Goal: Task Accomplishment & Management: Manage account settings

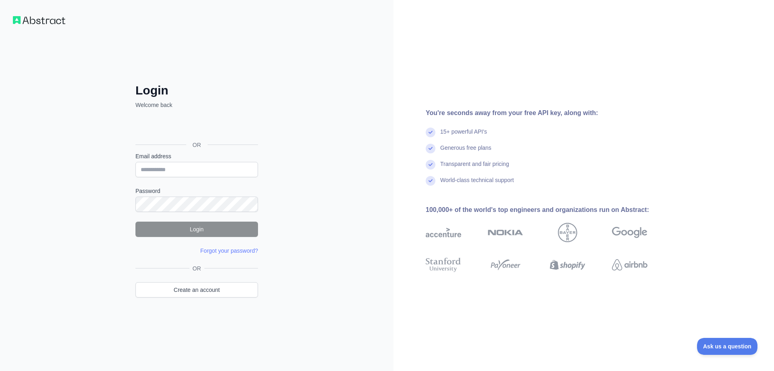
click at [8, 60] on div "Login Welcome back OR Email address Password Login Forgot your password? Please…" at bounding box center [196, 185] width 393 height 371
click at [29, 18] on img at bounding box center [39, 20] width 52 height 8
click at [175, 171] on input "Email address" at bounding box center [196, 169] width 123 height 15
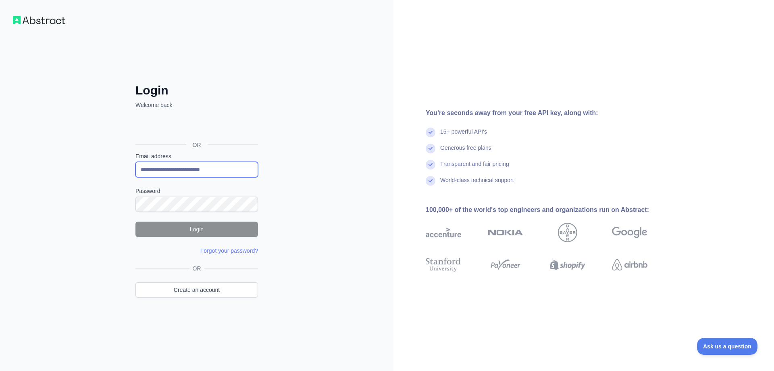
type input "**********"
click at [135, 212] on div at bounding box center [135, 212] width 0 height 0
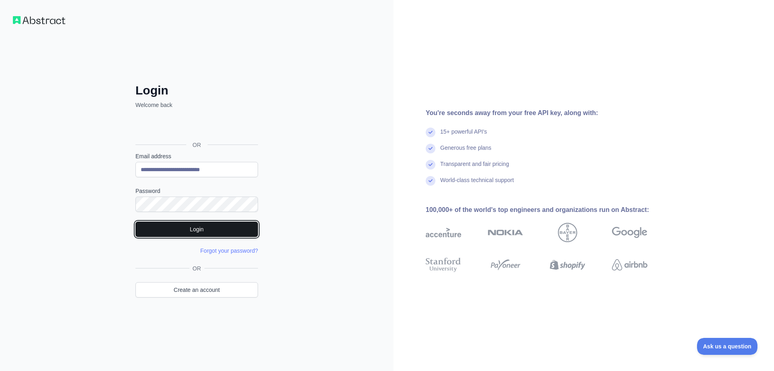
click at [187, 229] on button "Login" at bounding box center [196, 228] width 123 height 15
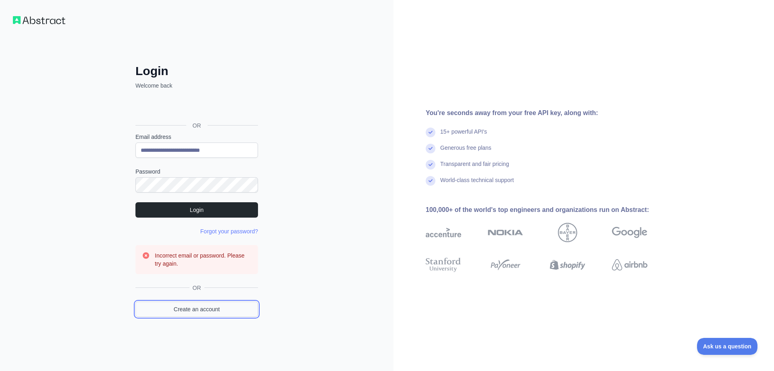
click at [198, 312] on link "Create an account" at bounding box center [196, 308] width 123 height 15
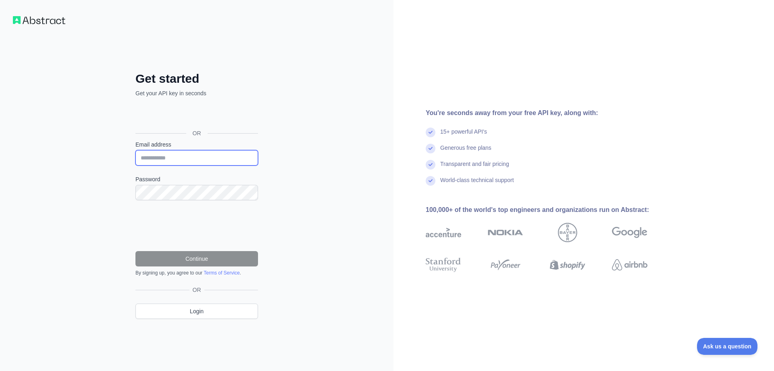
click at [183, 156] on input "Email address" at bounding box center [196, 157] width 123 height 15
paste input "**********"
type input "**********"
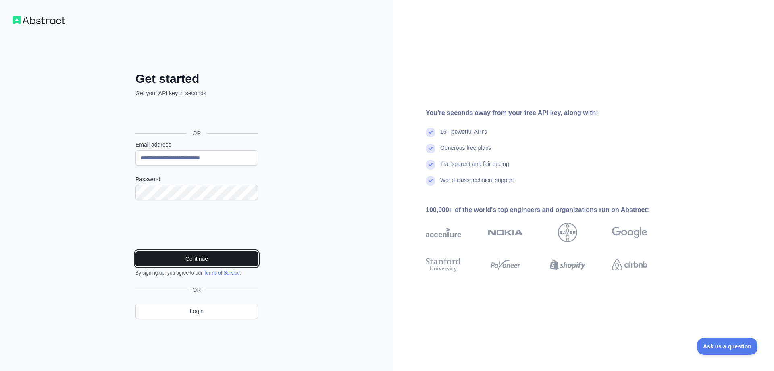
click at [206, 260] on button "Continue" at bounding box center [196, 258] width 123 height 15
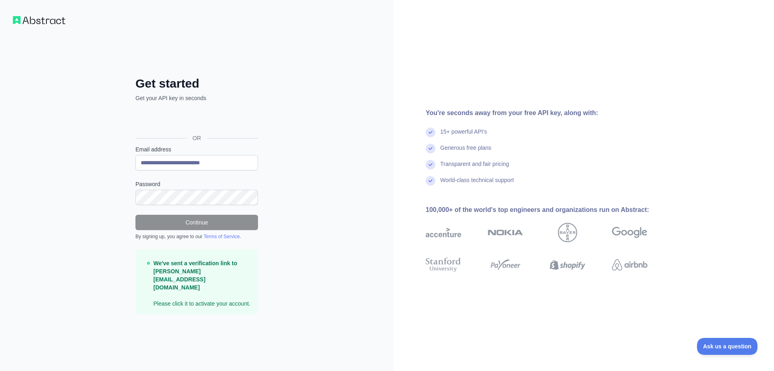
click at [318, 170] on div "**********" at bounding box center [196, 185] width 393 height 371
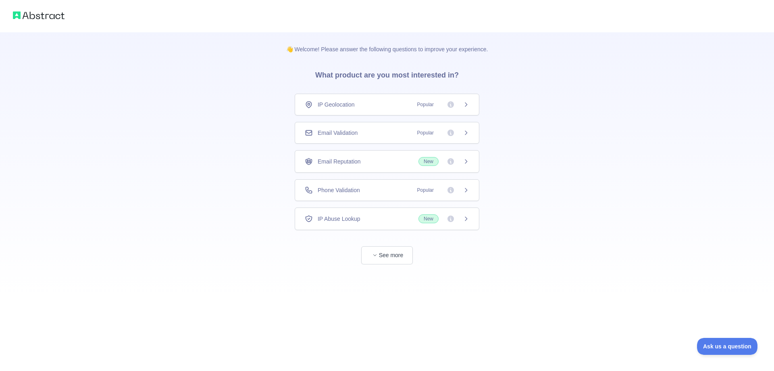
click at [377, 188] on div "Phone Validation Popular" at bounding box center [387, 190] width 164 height 8
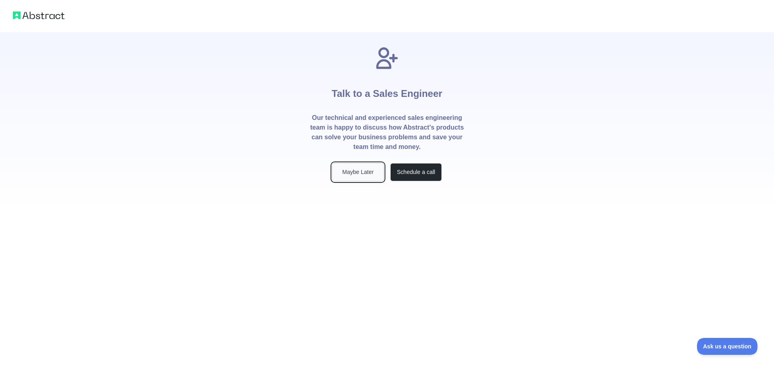
click at [362, 171] on button "Maybe Later" at bounding box center [358, 172] width 52 height 18
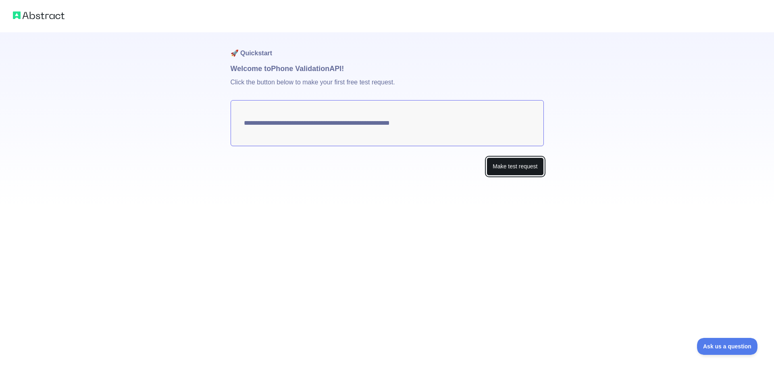
click at [512, 168] on button "Make test request" at bounding box center [515, 166] width 57 height 18
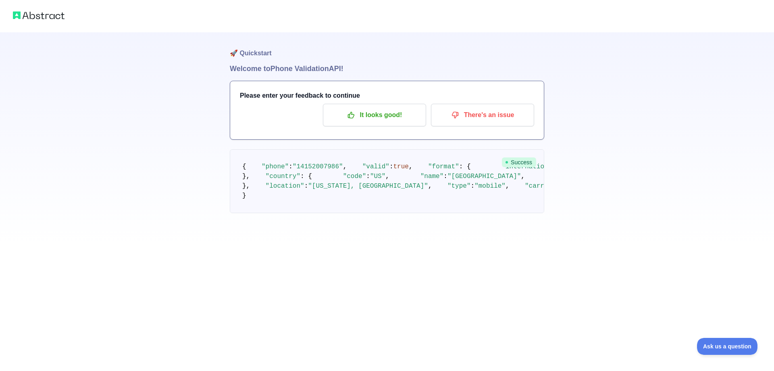
click at [307, 68] on h1 "Welcome to Phone Validation API!" at bounding box center [387, 68] width 314 height 11
click at [608, 234] on div "🚀 Quickstart Welcome to Phone Validation API! Please enter your feedback to con…" at bounding box center [387, 122] width 774 height 245
click at [322, 172] on pre "{ "phone" : "14152007986" , "valid" : true , "format" : { "international" : "+1…" at bounding box center [387, 181] width 314 height 64
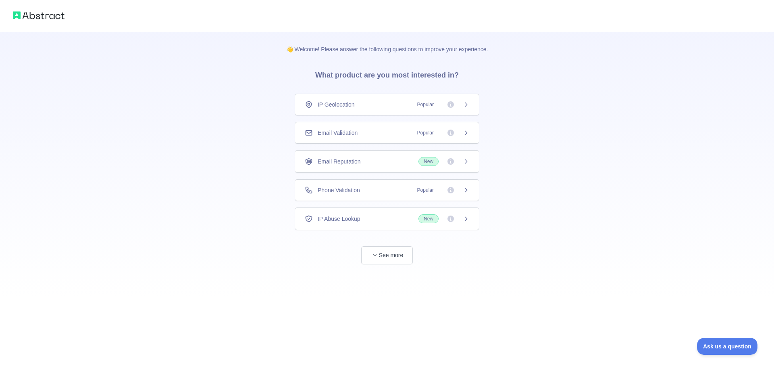
click at [339, 104] on span "IP Geolocation" at bounding box center [336, 104] width 37 height 8
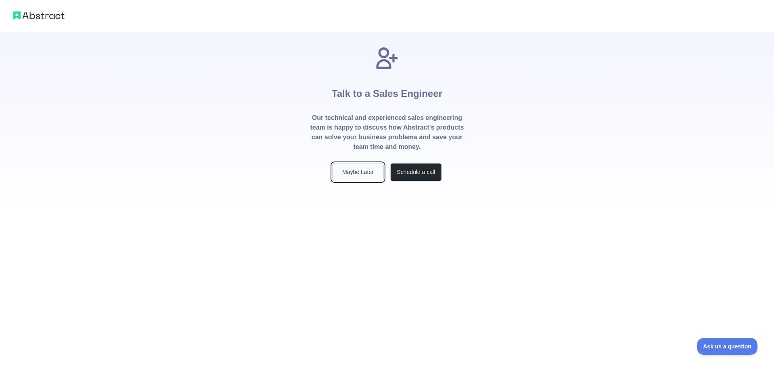
click at [358, 175] on button "Maybe Later" at bounding box center [358, 172] width 52 height 18
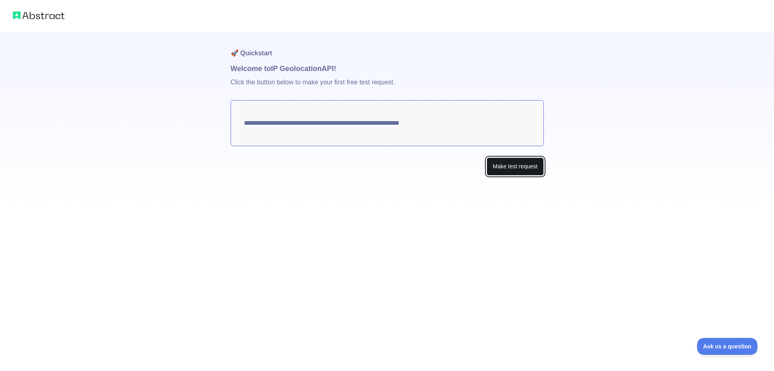
click at [504, 167] on button "Make test request" at bounding box center [515, 166] width 57 height 18
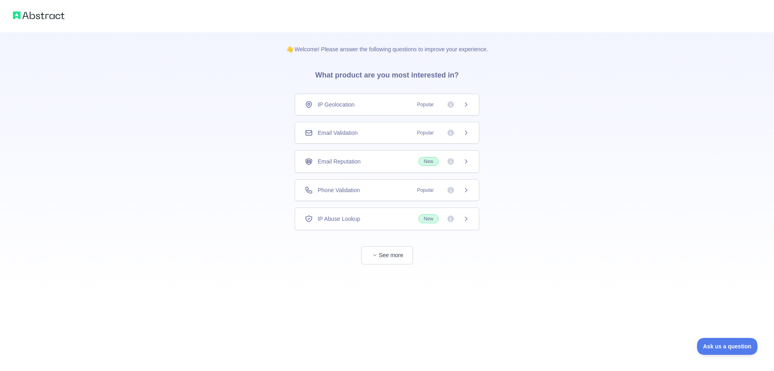
click at [338, 191] on span "Phone Validation" at bounding box center [339, 190] width 42 height 8
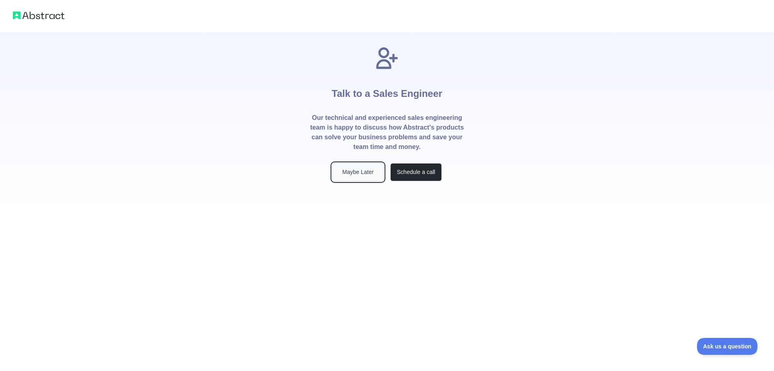
click at [352, 171] on button "Maybe Later" at bounding box center [358, 172] width 52 height 18
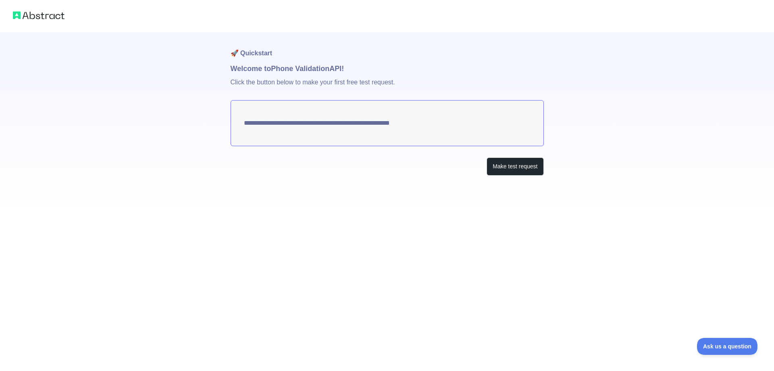
click at [441, 120] on textarea "**********" at bounding box center [387, 123] width 313 height 46
drag, startPoint x: 438, startPoint y: 123, endPoint x: 385, endPoint y: 118, distance: 53.8
click at [436, 123] on textarea "**********" at bounding box center [387, 123] width 313 height 46
click at [385, 118] on textarea "**********" at bounding box center [387, 123] width 313 height 46
click at [407, 124] on textarea "**********" at bounding box center [387, 123] width 313 height 46
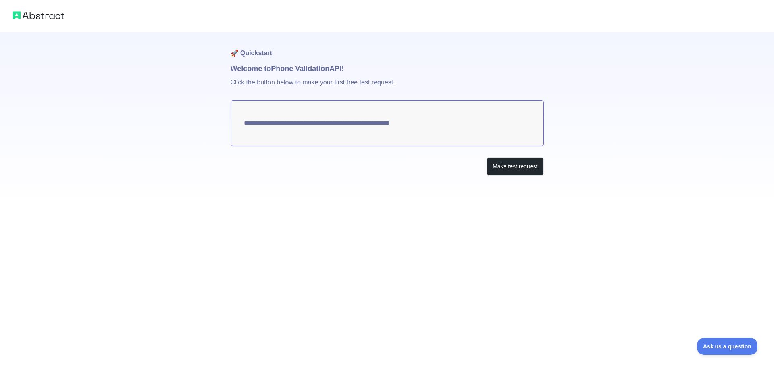
click at [407, 124] on textarea "**********" at bounding box center [387, 123] width 313 height 46
click at [715, 348] on span "Ask us a question" at bounding box center [723, 345] width 60 height 6
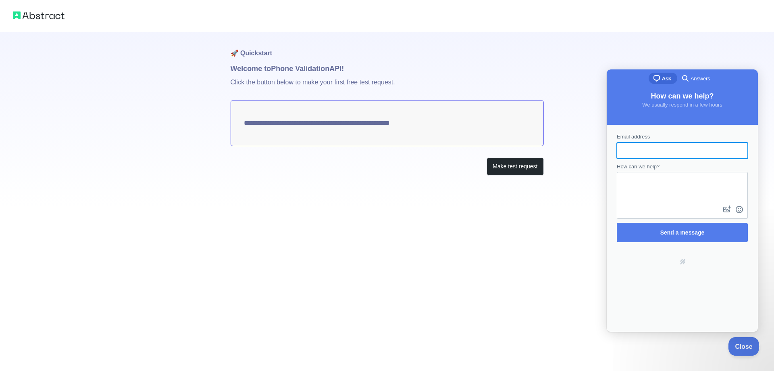
click at [739, 345] on span "Close" at bounding box center [741, 345] width 27 height 6
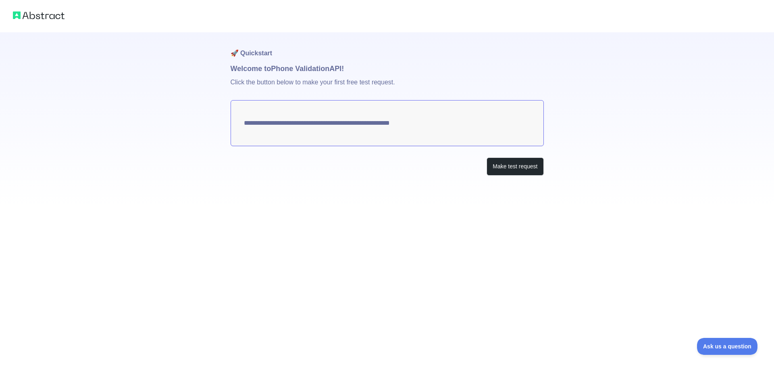
click at [38, 18] on img at bounding box center [39, 15] width 52 height 11
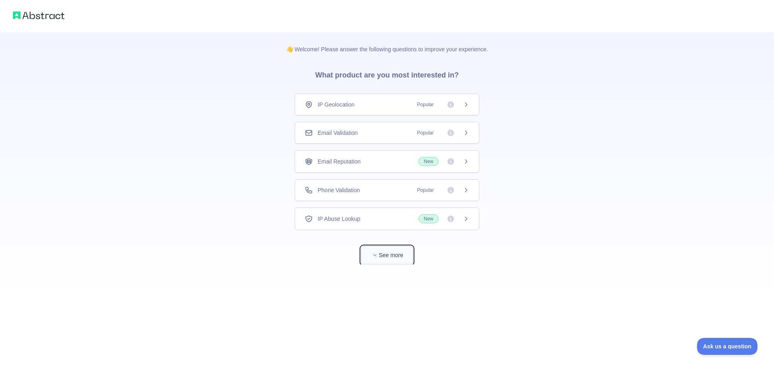
click at [396, 258] on button "See more" at bounding box center [387, 255] width 52 height 18
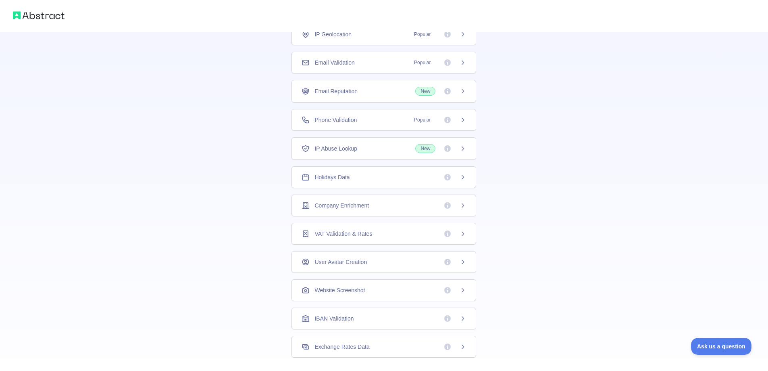
scroll to position [142, 0]
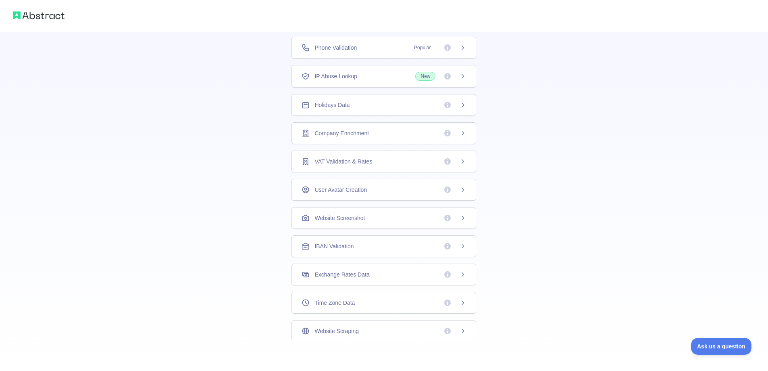
click at [377, 223] on div "Website Screenshot" at bounding box center [383, 218] width 185 height 22
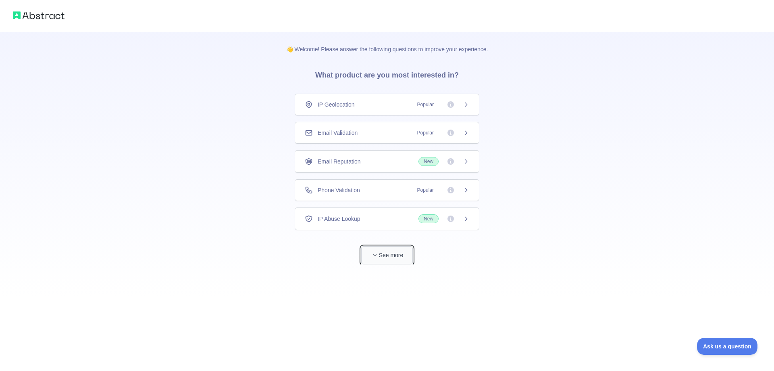
click at [402, 255] on button "See more" at bounding box center [387, 255] width 52 height 18
drag, startPoint x: 616, startPoint y: 178, endPoint x: 175, endPoint y: 21, distance: 468.0
click at [616, 178] on div "👋 Welcome! Please answer the following questions to improve your experience. Wh…" at bounding box center [384, 256] width 768 height 513
click at [44, 18] on img at bounding box center [39, 15] width 52 height 11
click at [237, 39] on div "👋 Welcome! Please answer the following questions to improve your experience. Wh…" at bounding box center [387, 148] width 774 height 296
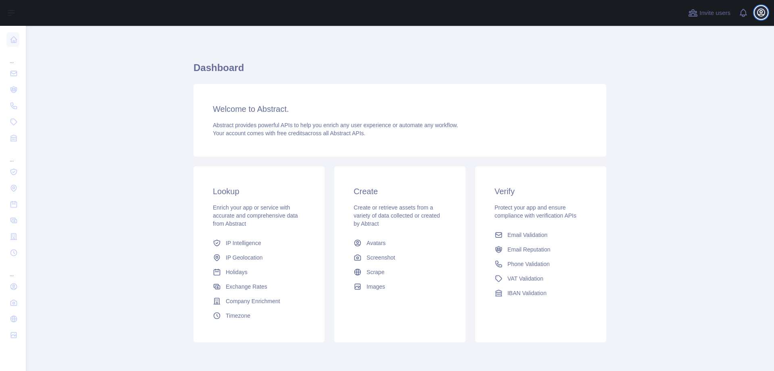
click at [761, 12] on icon "button" at bounding box center [761, 13] width 10 height 10
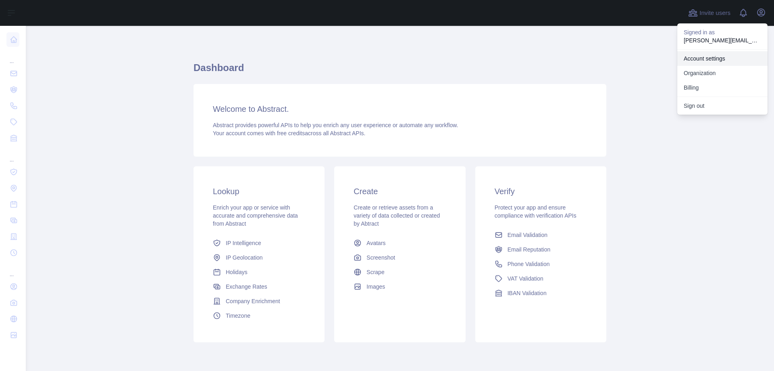
click at [715, 58] on link "Account settings" at bounding box center [722, 58] width 90 height 15
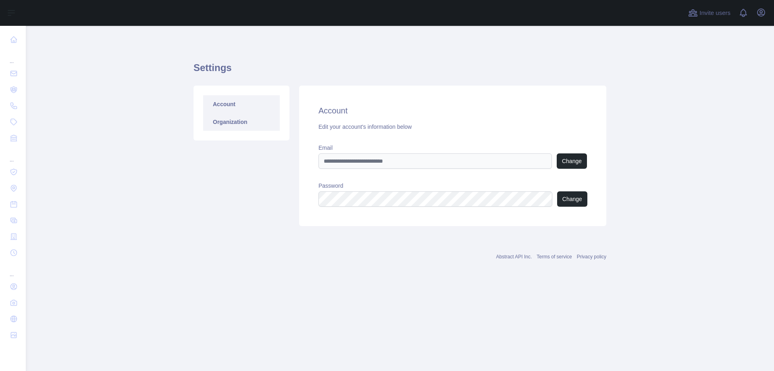
click at [229, 120] on link "Organization" at bounding box center [241, 122] width 77 height 18
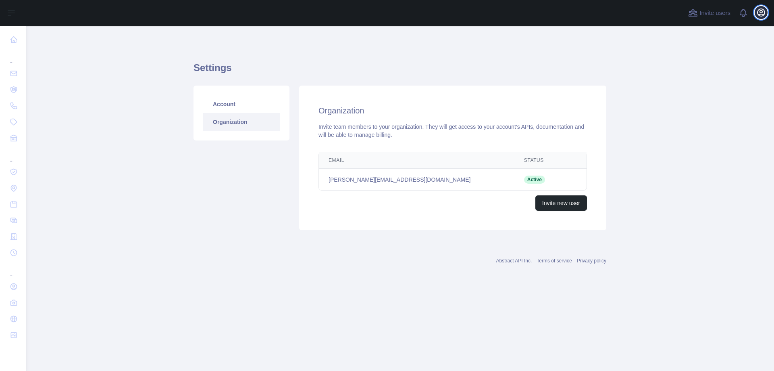
click at [756, 14] on button "Open user menu" at bounding box center [761, 12] width 13 height 13
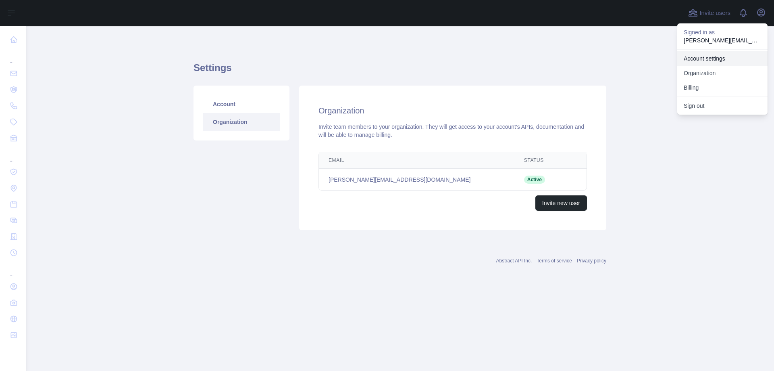
click at [723, 59] on link "Account settings" at bounding box center [722, 58] width 90 height 15
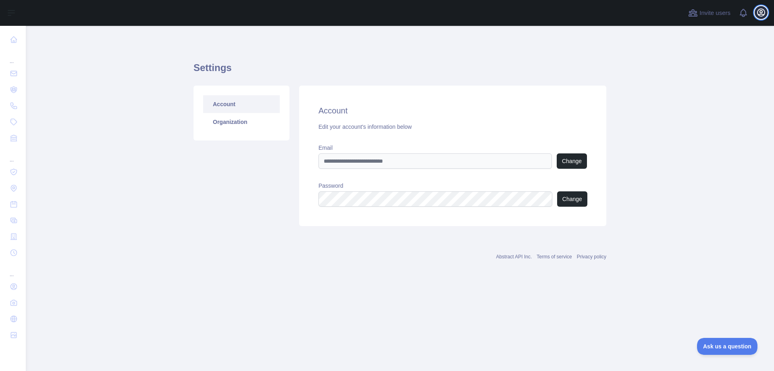
click at [763, 12] on icon "button" at bounding box center [761, 12] width 7 height 7
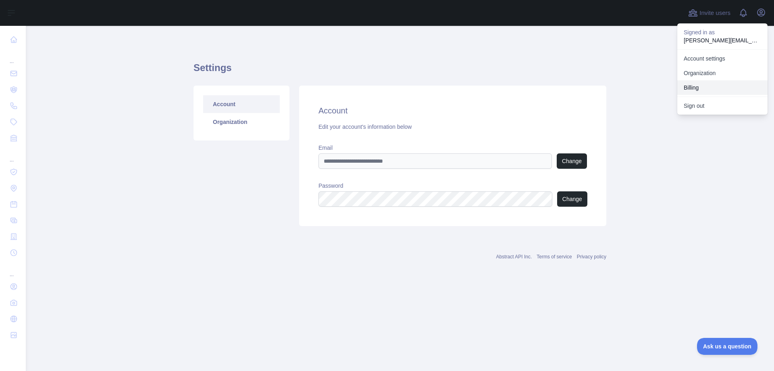
click at [726, 87] on button "Billing" at bounding box center [722, 87] width 90 height 15
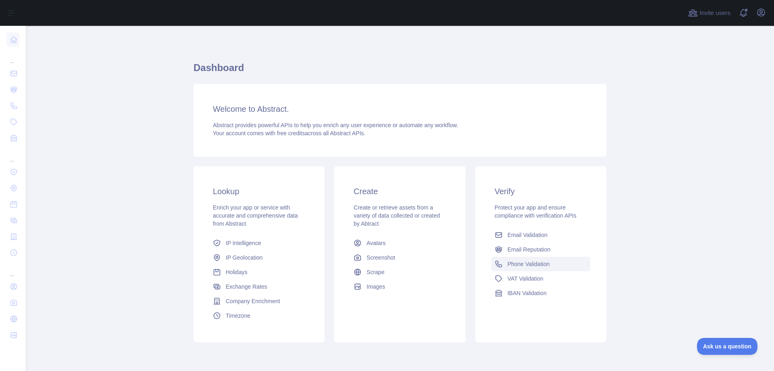
click at [537, 266] on span "Phone Validation" at bounding box center [529, 264] width 42 height 8
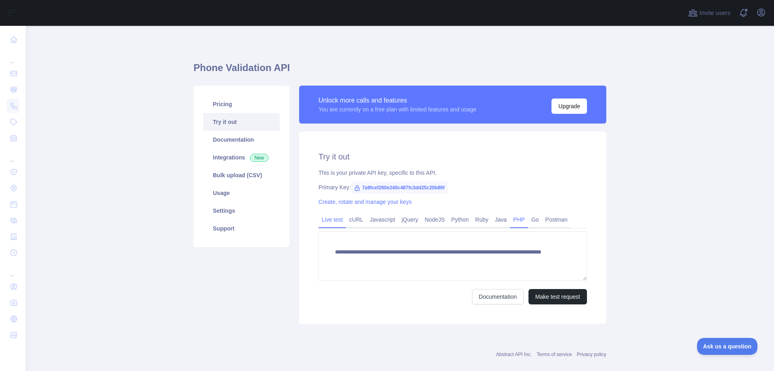
click at [510, 219] on link "PHP" at bounding box center [519, 219] width 18 height 13
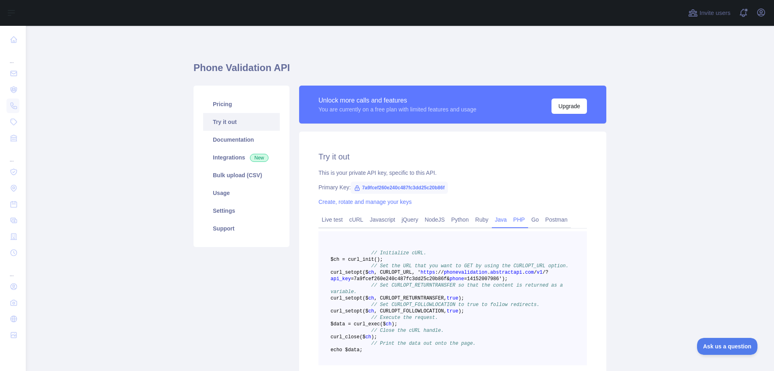
click at [497, 219] on link "Java" at bounding box center [501, 219] width 19 height 13
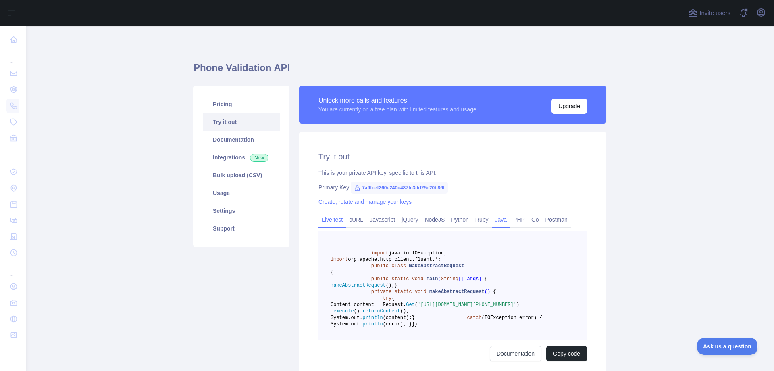
click at [332, 221] on link "Live test" at bounding box center [331, 219] width 27 height 13
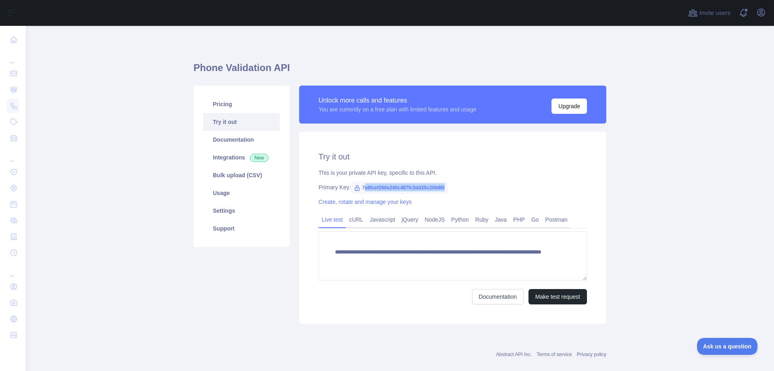
drag, startPoint x: 359, startPoint y: 186, endPoint x: 443, endPoint y: 192, distance: 84.0
click at [443, 192] on span "7a9fcef260e240c487fc3dd25c20b86f" at bounding box center [399, 187] width 97 height 12
drag, startPoint x: 355, startPoint y: 186, endPoint x: 453, endPoint y: 187, distance: 97.6
click at [453, 187] on div "Primary Key: 7a9fcef260e240c487fc3dd25c20b86f" at bounding box center [452, 187] width 269 height 8
copy span "7a9fcef260e240c487fc3dd25c20b86f"
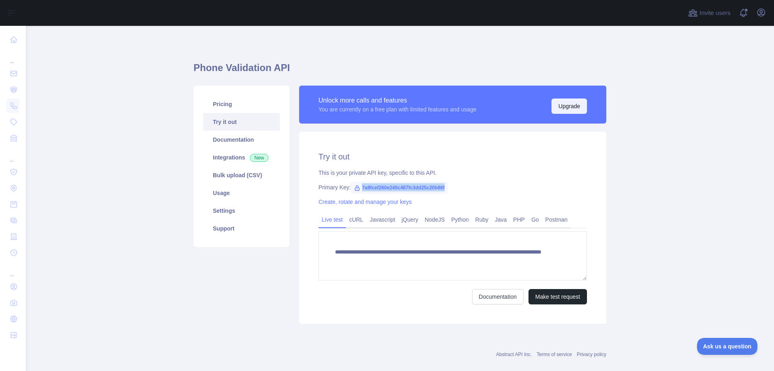
click at [572, 104] on button "Upgrade" at bounding box center [569, 105] width 35 height 15
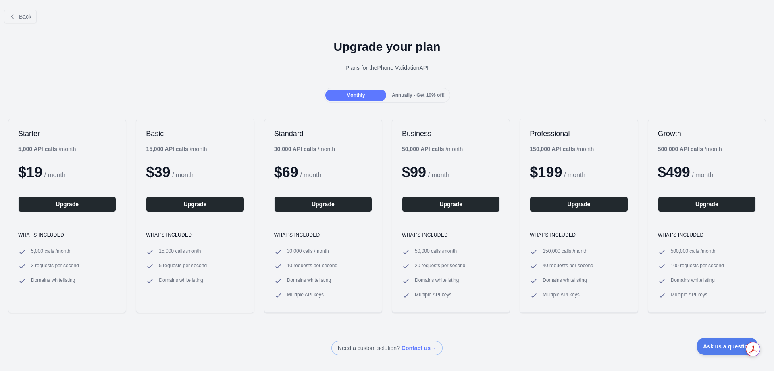
click at [421, 96] on span "Annually - Get 10% off!" at bounding box center [418, 95] width 53 height 6
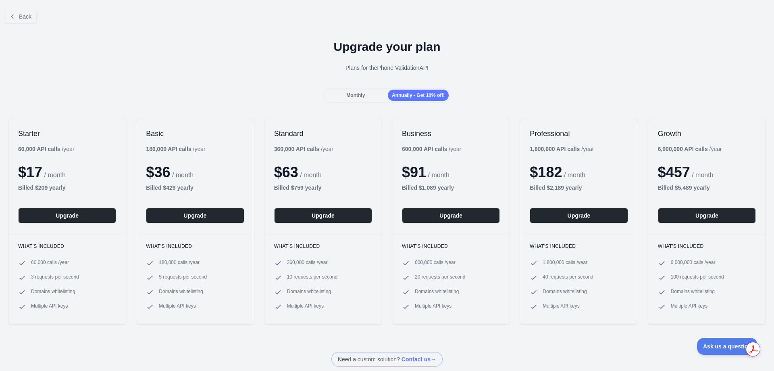
click at [342, 90] on div "Monthly" at bounding box center [355, 95] width 61 height 11
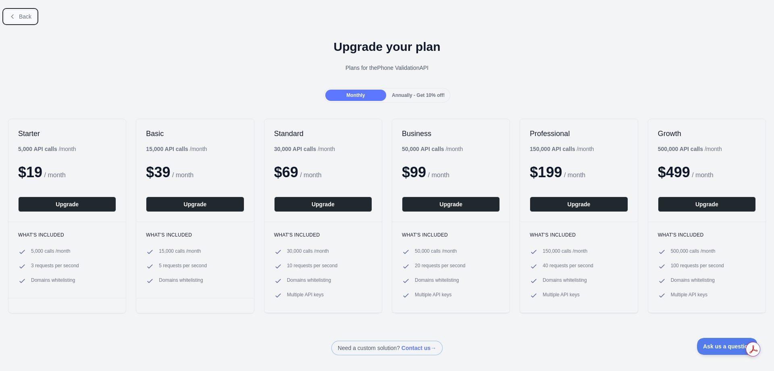
click at [23, 20] on button "Back" at bounding box center [20, 17] width 33 height 14
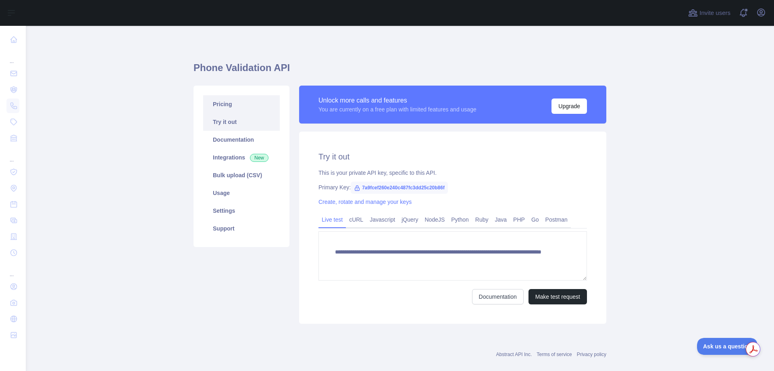
click at [219, 105] on link "Pricing" at bounding box center [241, 104] width 77 height 18
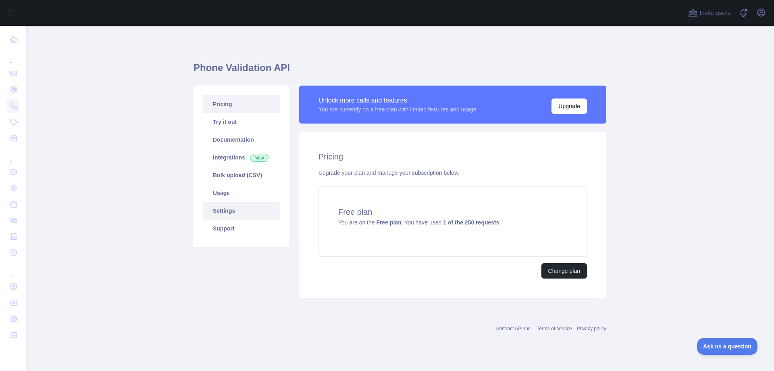
click at [224, 212] on link "Settings" at bounding box center [241, 211] width 77 height 18
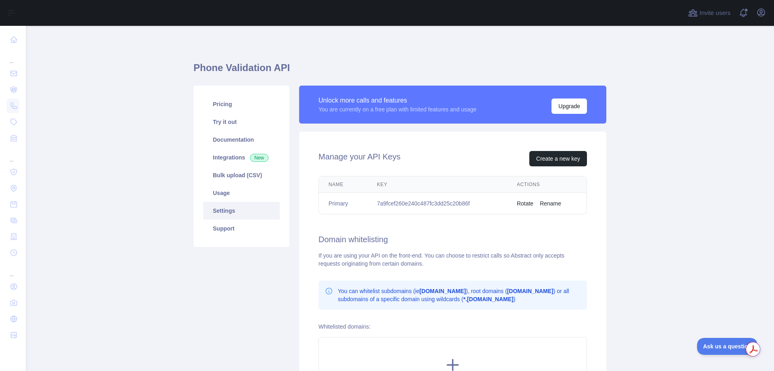
click at [421, 203] on td "7a9fcef260e240c487fc3dd25c20b86f" at bounding box center [437, 203] width 140 height 21
copy td "7a9fcef260e240c487fc3dd25c20b86f"
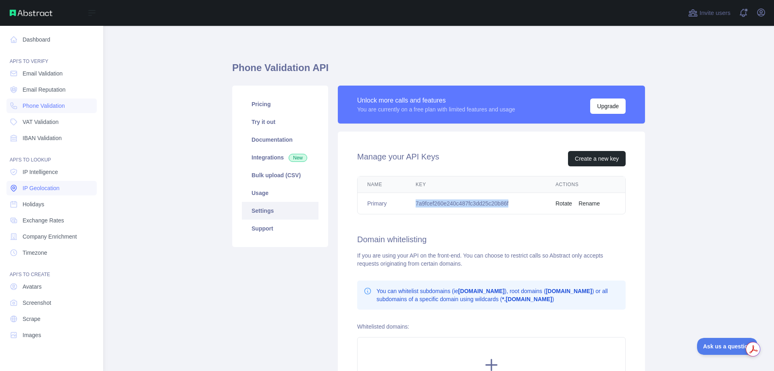
click at [47, 188] on span "IP Geolocation" at bounding box center [41, 188] width 37 height 8
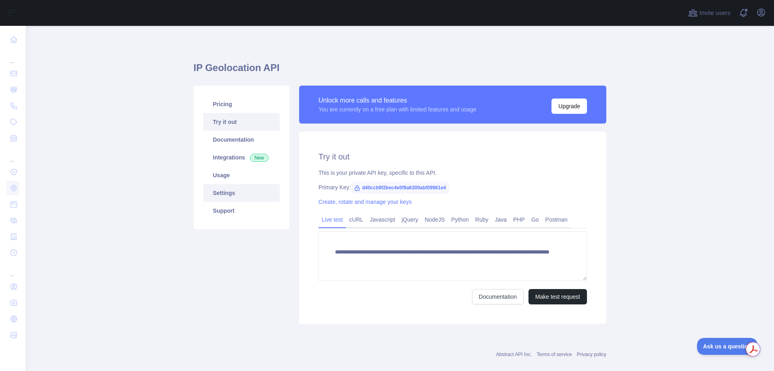
click at [219, 195] on link "Settings" at bounding box center [241, 193] width 77 height 18
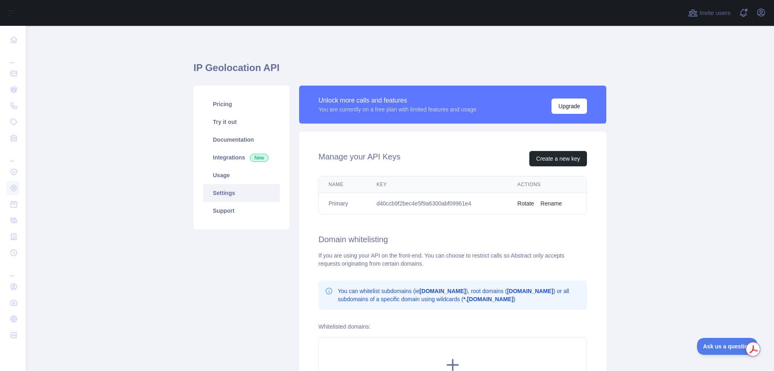
click at [426, 202] on td "d40ccb9f2bec4e5f9a6300abf09961e4" at bounding box center [437, 203] width 141 height 21
copy td "d40ccb9f2bec4e5f9a6300abf09961e4"
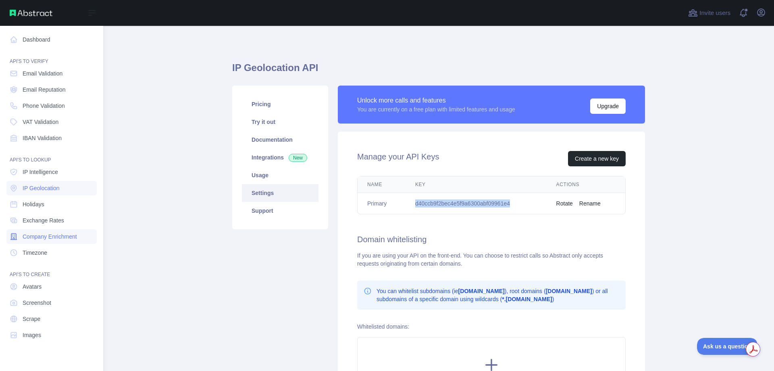
click at [42, 241] on link "Company Enrichment" at bounding box center [51, 236] width 90 height 15
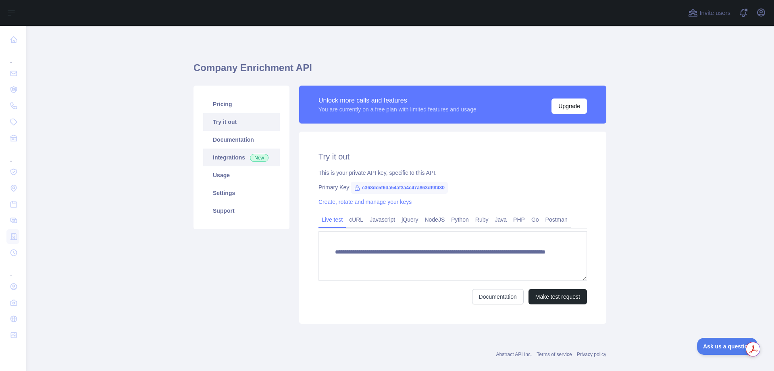
click at [226, 161] on link "Integrations New" at bounding box center [241, 157] width 77 height 18
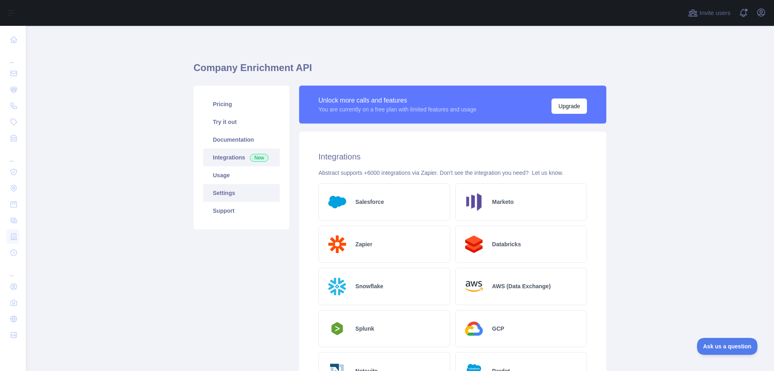
click at [218, 192] on link "Settings" at bounding box center [241, 193] width 77 height 18
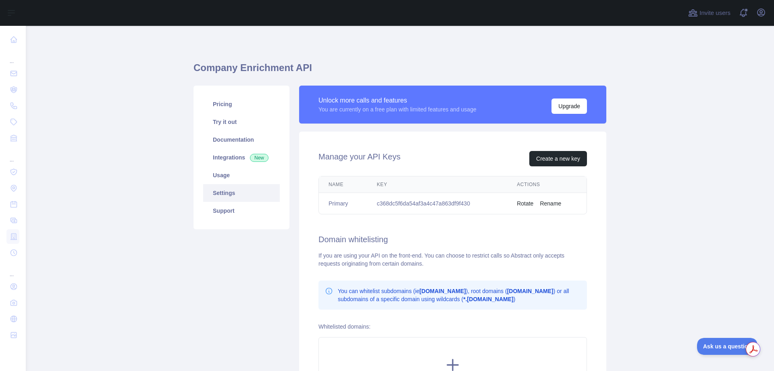
click at [414, 204] on td "c368dc5f6da54af3a4c47a863df9f430" at bounding box center [437, 203] width 140 height 21
copy td "c368dc5f6da54af3a4c47a863df9f430"
